Goal: Information Seeking & Learning: Understand process/instructions

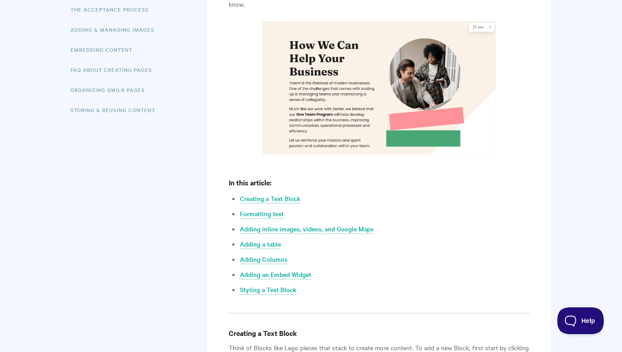
scroll to position [240, 0]
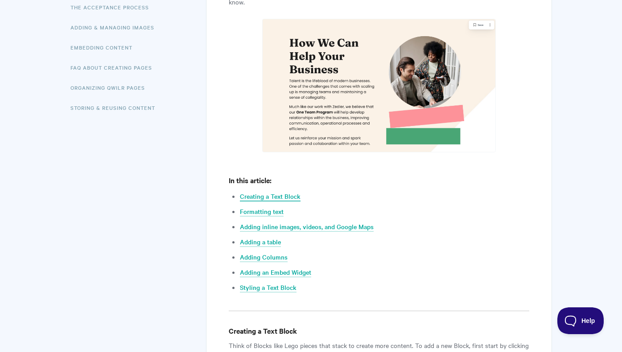
click at [279, 200] on link "Creating a Text Block" at bounding box center [270, 196] width 61 height 10
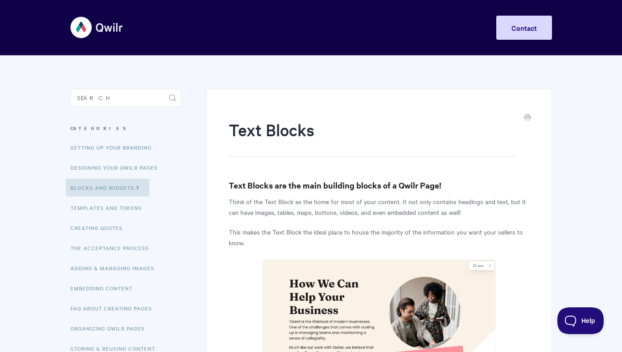
scroll to position [1, 0]
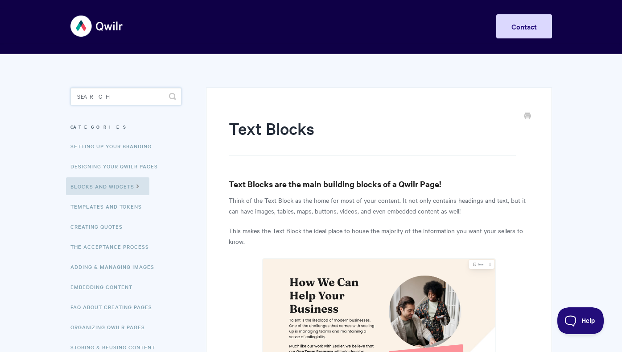
click at [124, 100] on input "Search" at bounding box center [125, 96] width 111 height 18
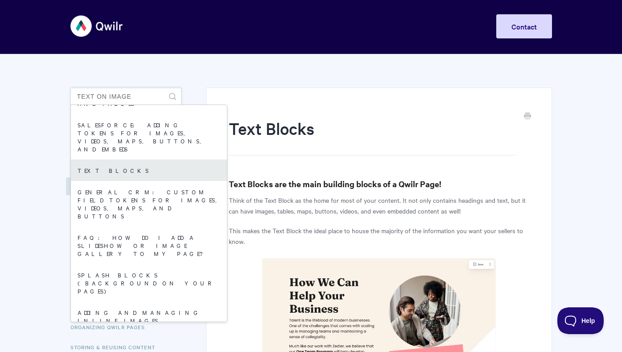
scroll to position [21, 0]
type input "text on image"
click at [112, 158] on link "Text Blocks" at bounding box center [149, 168] width 156 height 21
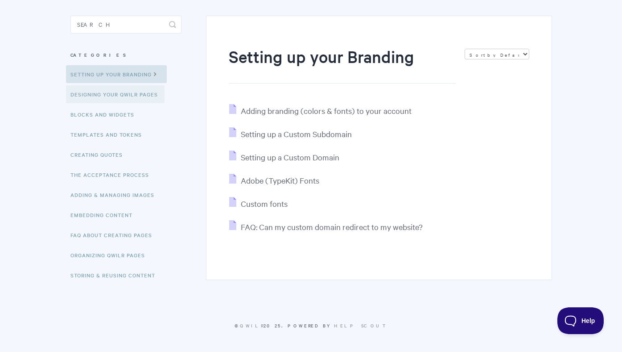
click at [116, 92] on link "Designing Your Qwilr Pages" at bounding box center [115, 94] width 99 height 18
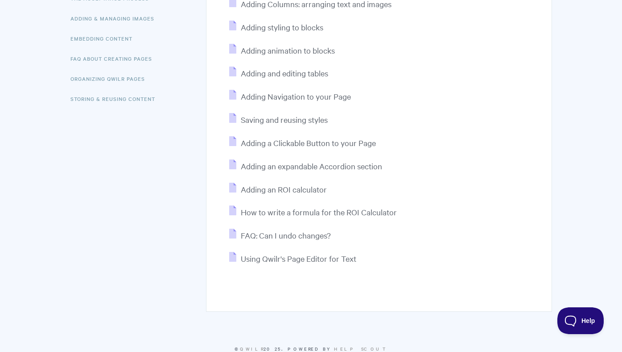
scroll to position [251, 0]
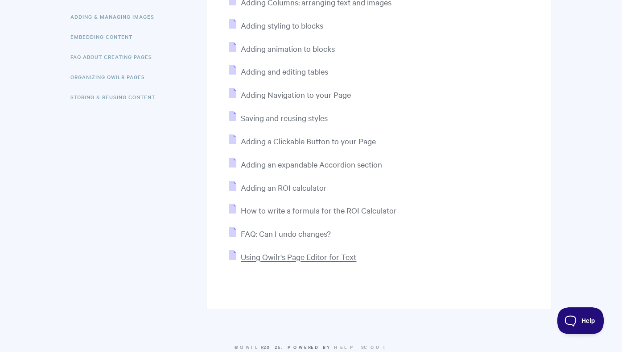
click at [287, 257] on span "Using Qwilr's Page Editor for Text" at bounding box center [299, 256] width 116 height 10
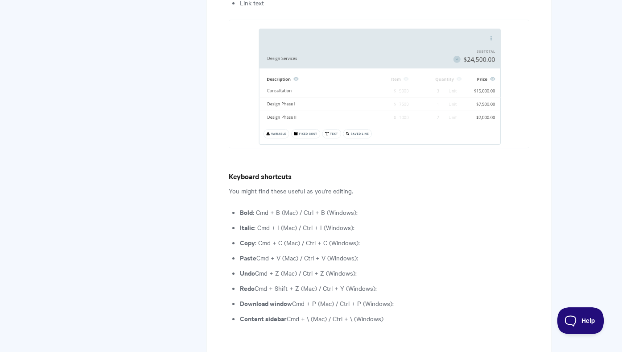
scroll to position [2410, 0]
